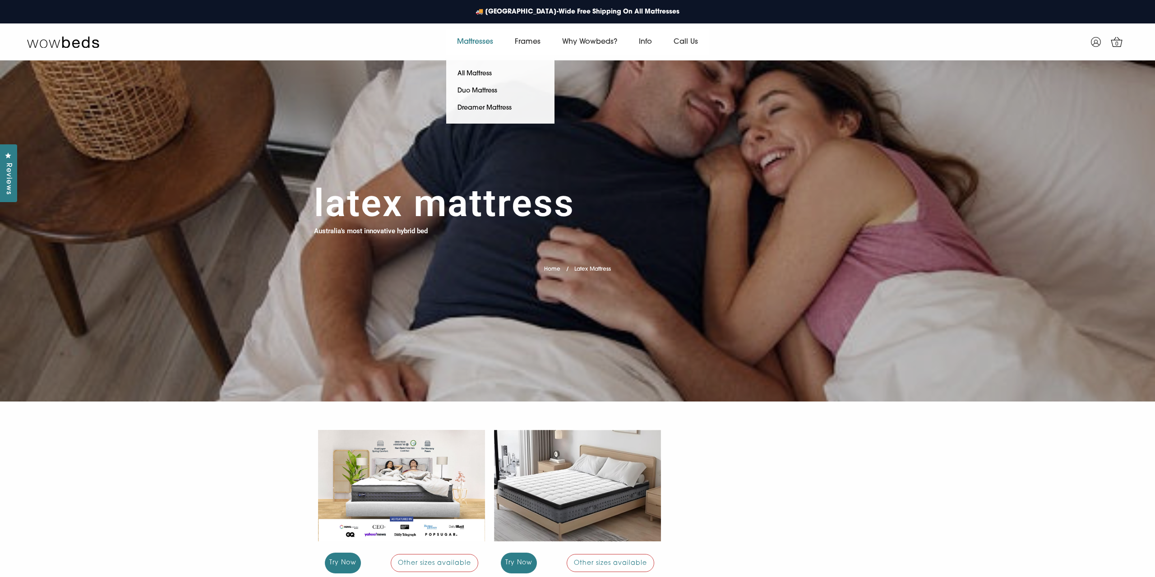
click at [498, 40] on link "Mattresses" at bounding box center [475, 41] width 58 height 25
click at [486, 68] on link "All Mattress" at bounding box center [474, 73] width 57 height 17
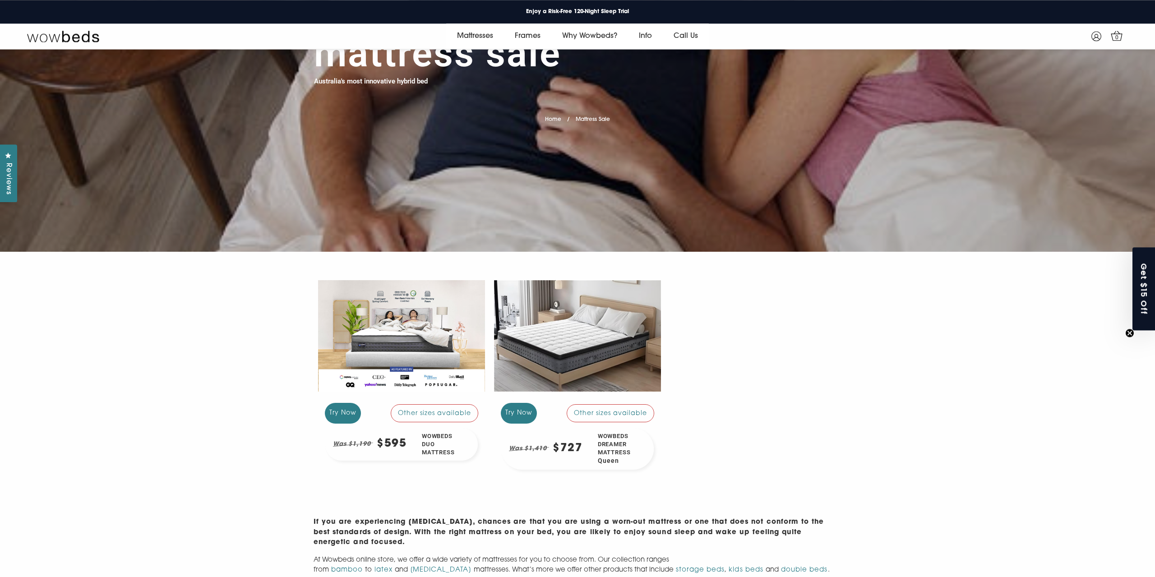
scroll to position [179, 0]
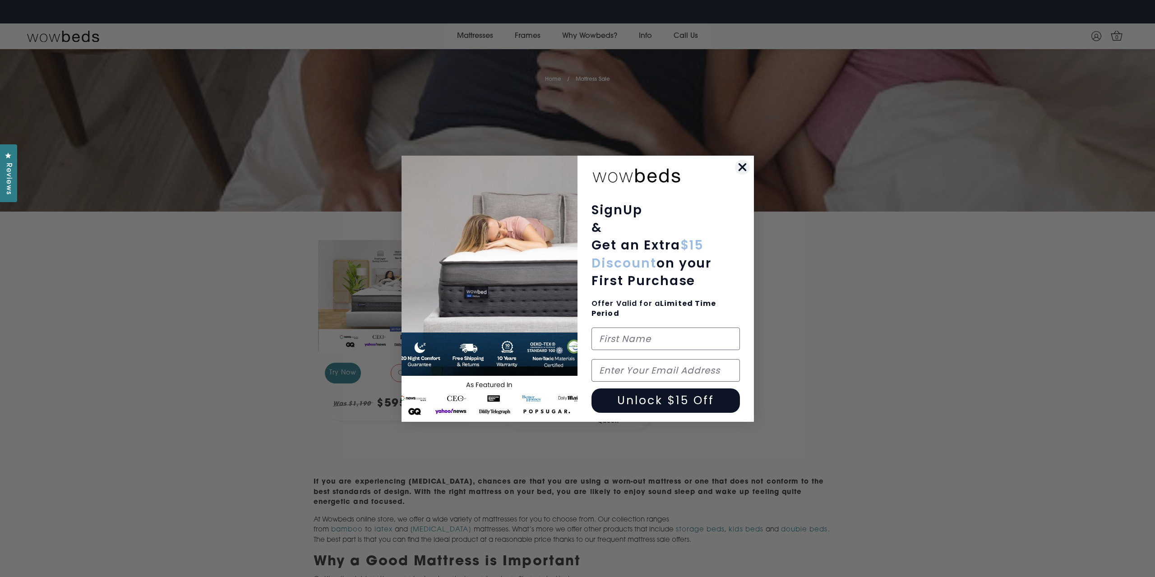
click at [739, 167] on circle "Close dialog" at bounding box center [741, 166] width 15 height 15
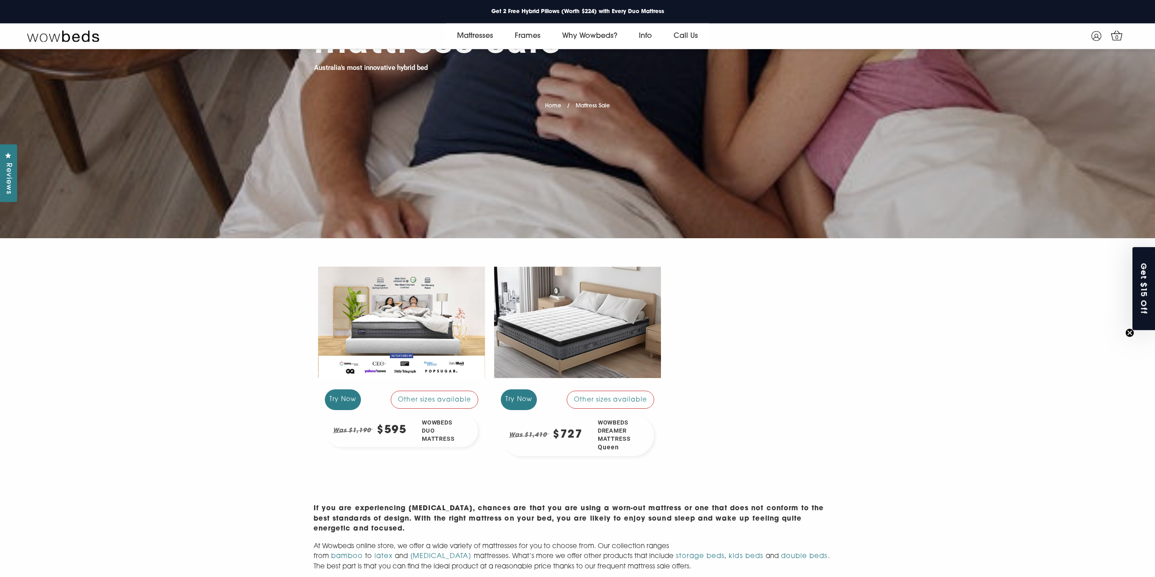
scroll to position [0, 0]
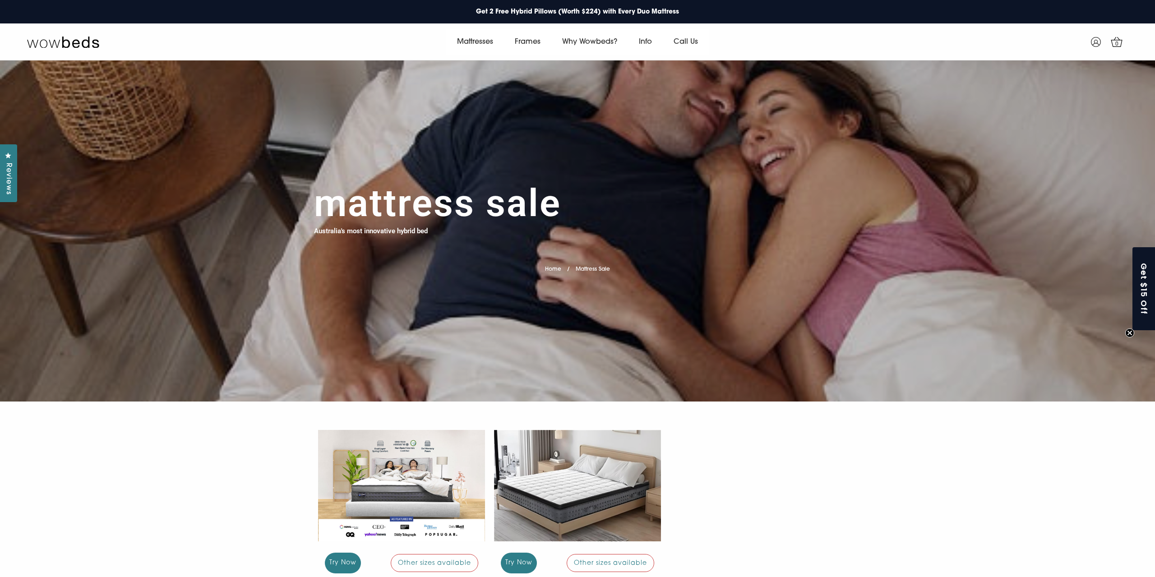
click at [724, 447] on div "Try Now Other sizes available Was $1,190 $595 Wowbeds Duo Mattress Try Now Othe…" at bounding box center [578, 529] width 528 height 220
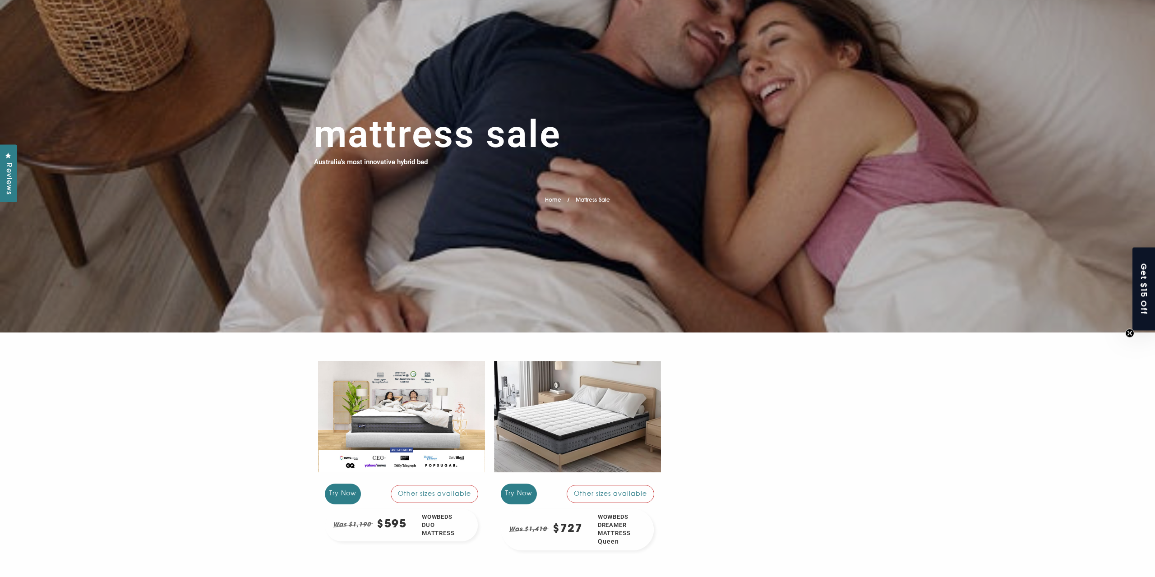
scroll to position [138, 0]
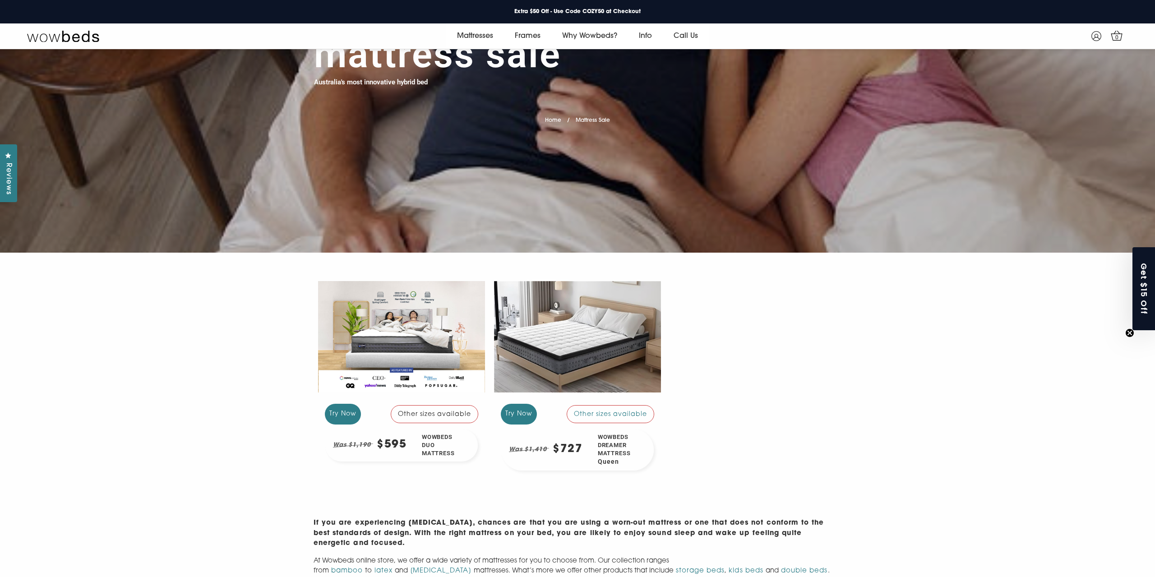
click at [429, 444] on div "Wowbeds Duo Mattress" at bounding box center [446, 445] width 64 height 33
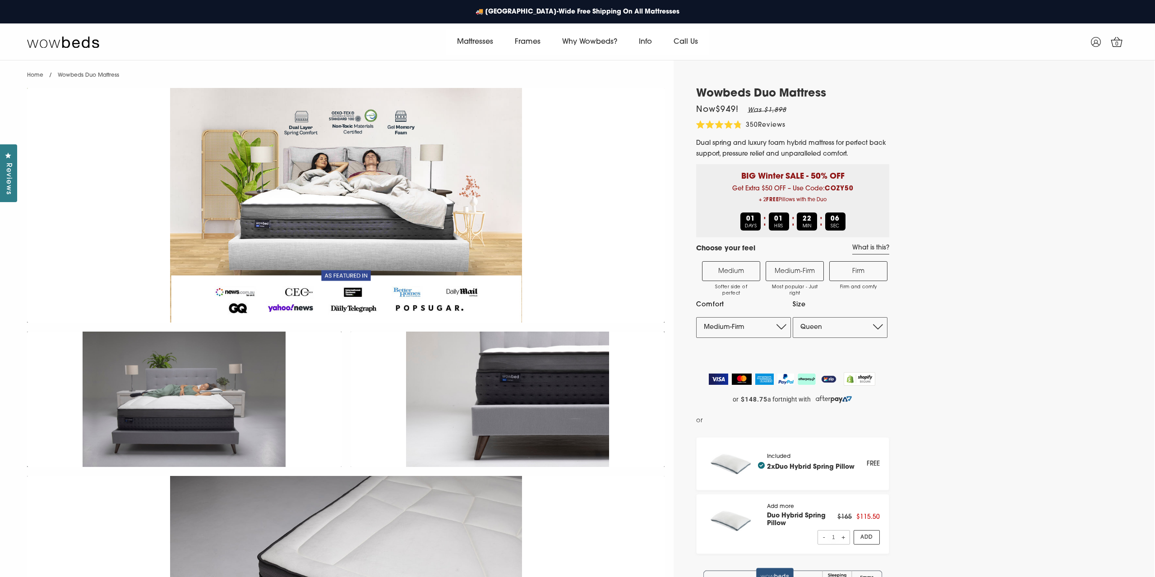
select select "Medium-Firm"
select select "Queen"
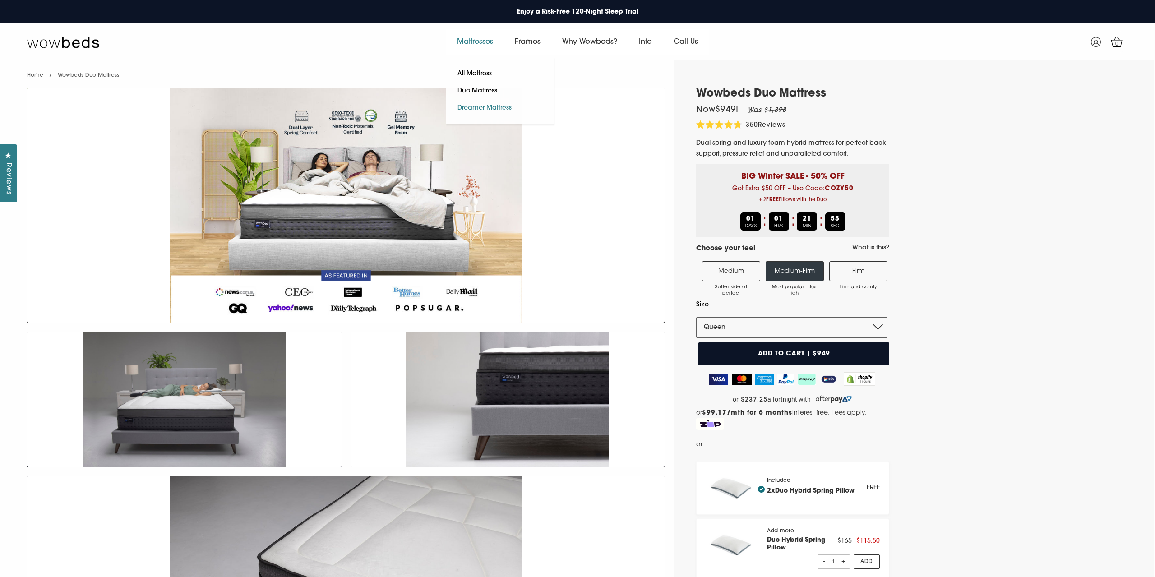
click at [478, 110] on link "Dreamer Mattress" at bounding box center [484, 108] width 77 height 17
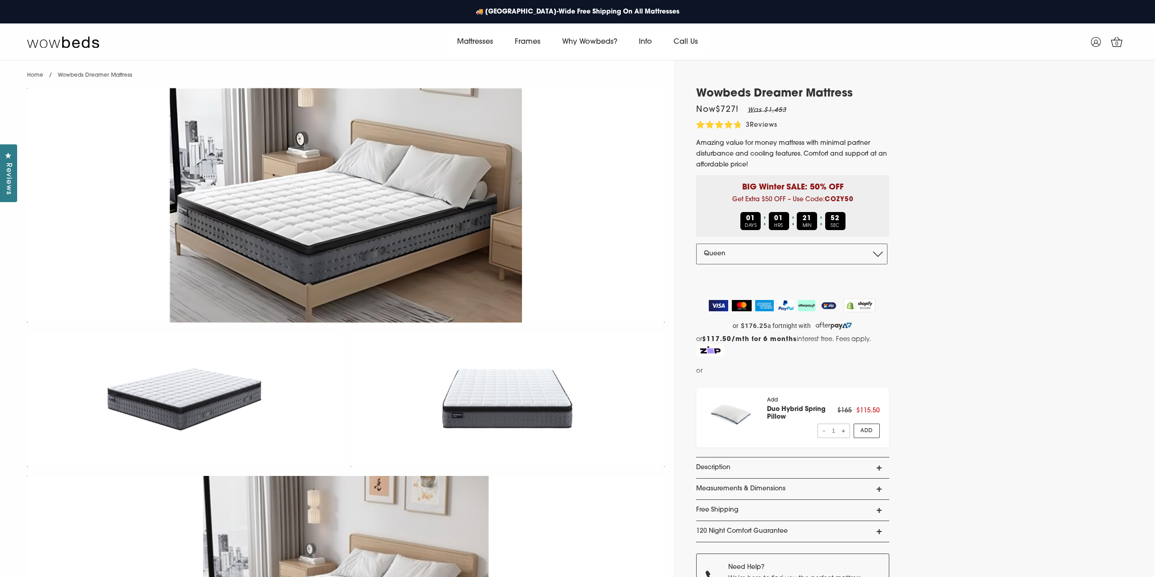
select select "Queen"
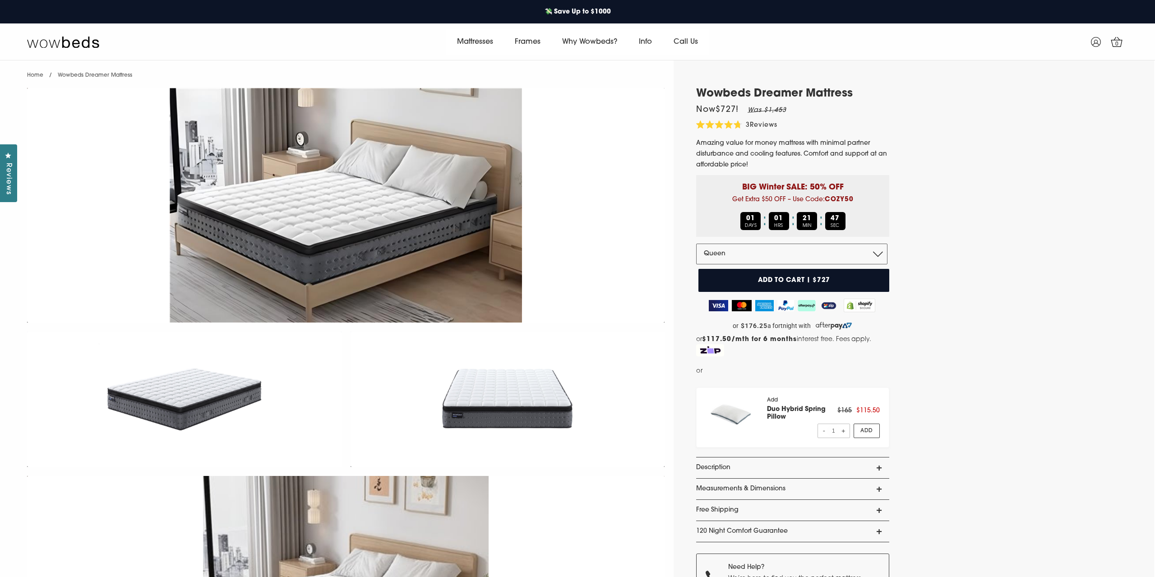
scroll to position [59, 0]
